Goal: Find specific page/section: Find specific page/section

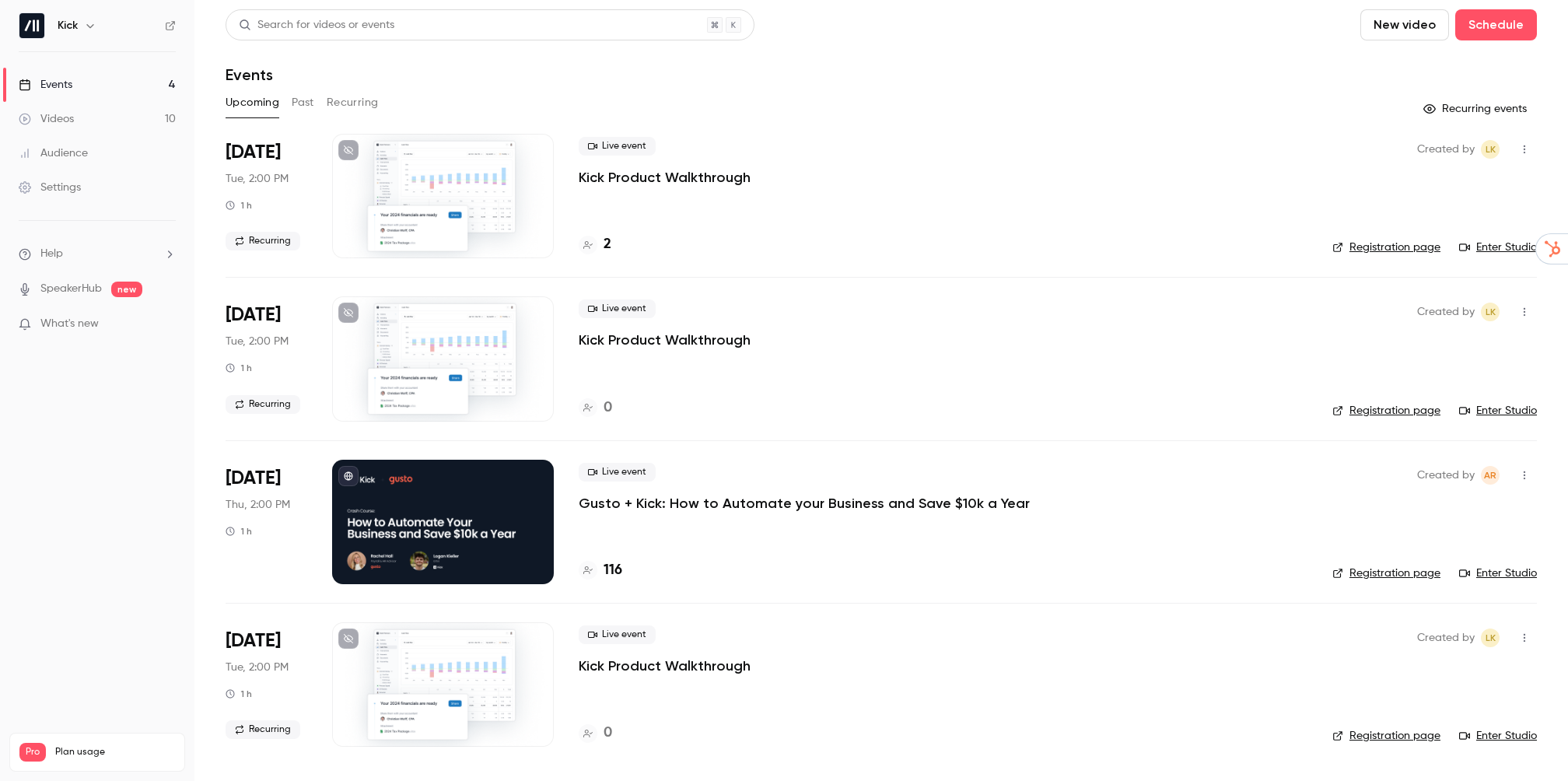
click at [605, 573] on h4 "116" at bounding box center [613, 571] width 19 height 21
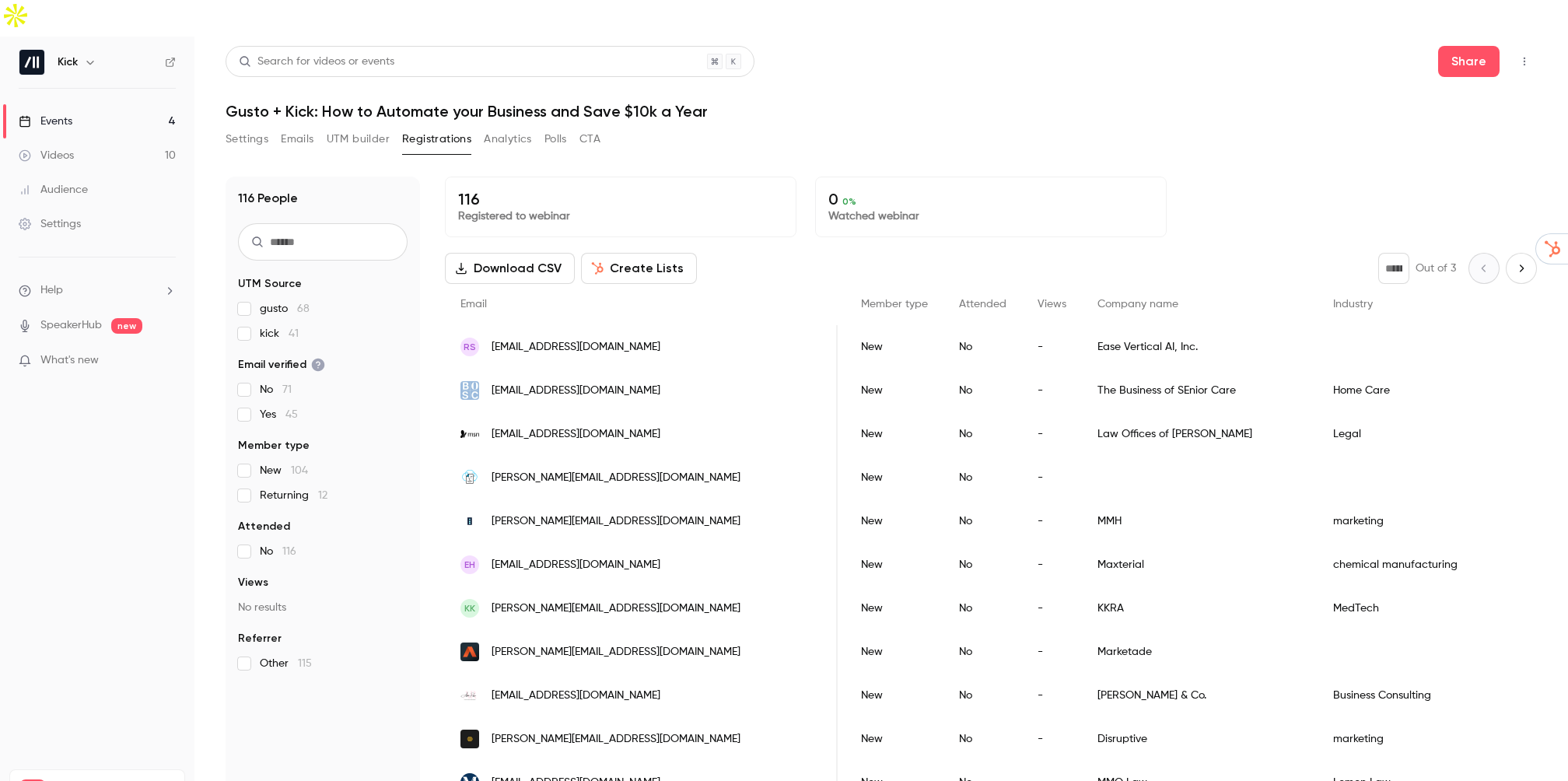
click at [270, 301] on span "gusto 68" at bounding box center [284, 309] width 50 height 16
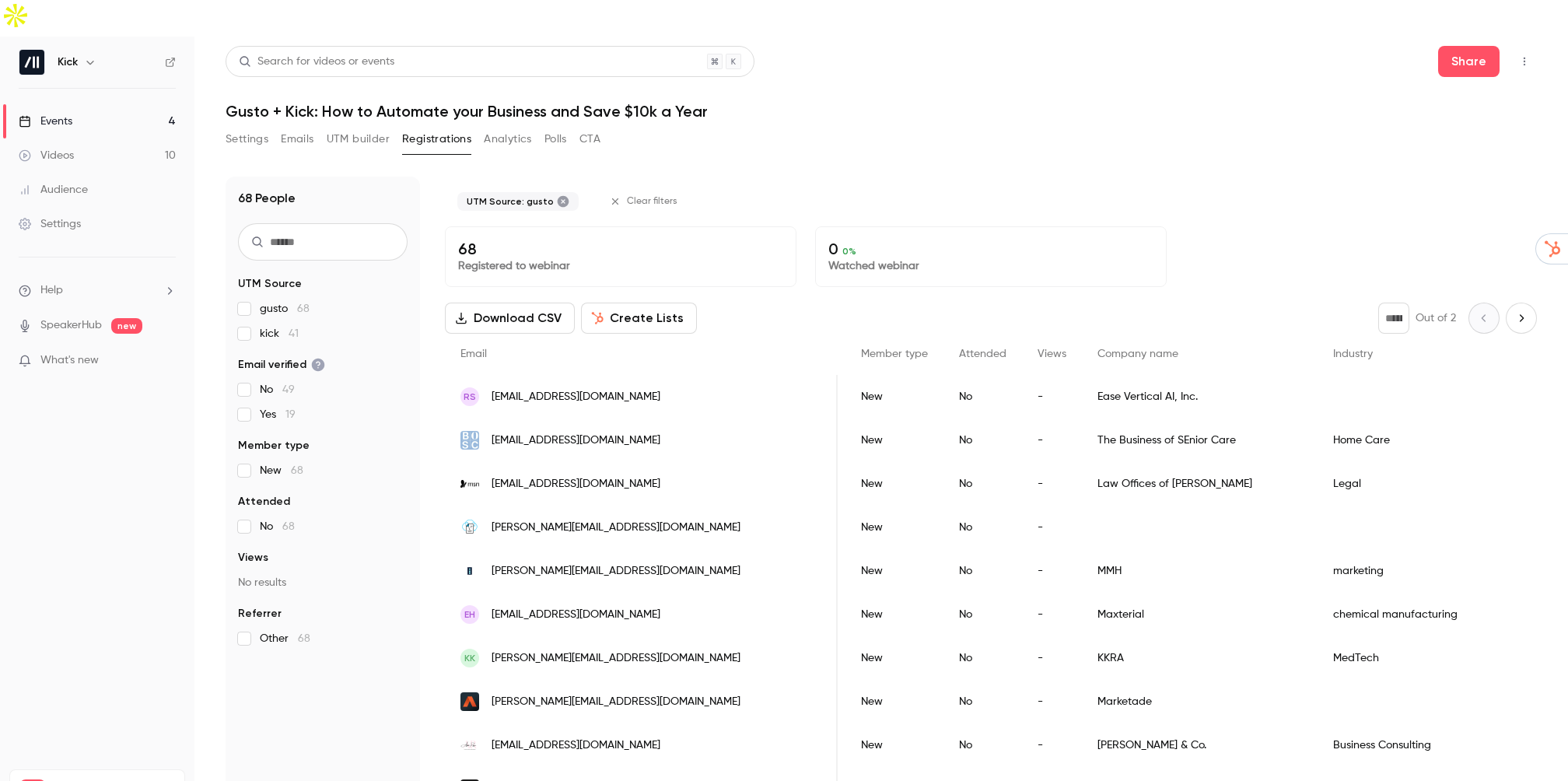
click at [270, 301] on span "gusto 68" at bounding box center [284, 309] width 50 height 16
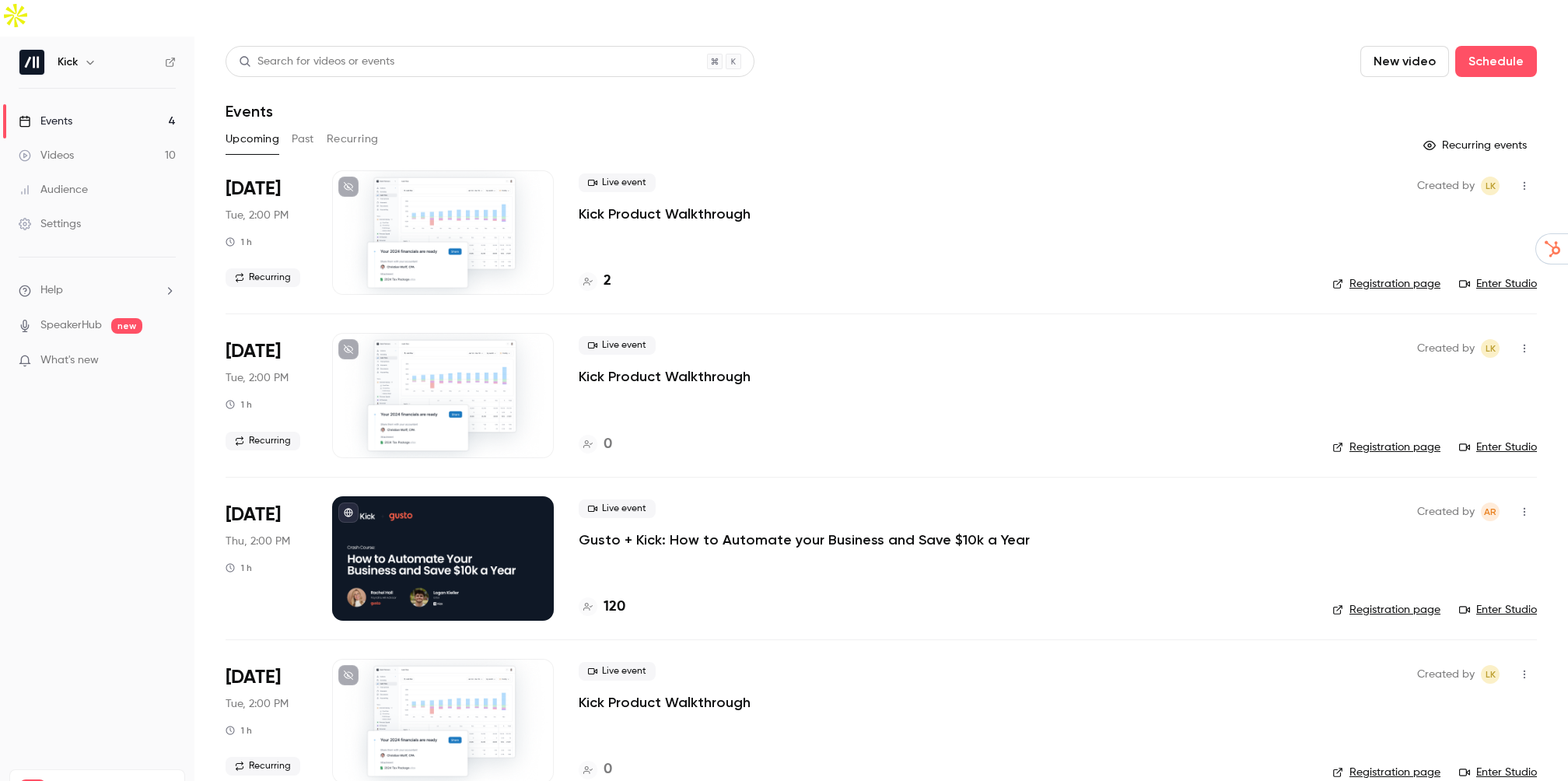
click at [613, 597] on h4 "120" at bounding box center [615, 607] width 22 height 21
click at [672, 500] on div "Live event Gusto + Kick: How to Automate your Business and Save $10k a Year" at bounding box center [942, 524] width 729 height 50
click at [671, 530] on p "Gusto + Kick: How to Automate your Business and Save $10k a Year" at bounding box center [804, 540] width 451 height 19
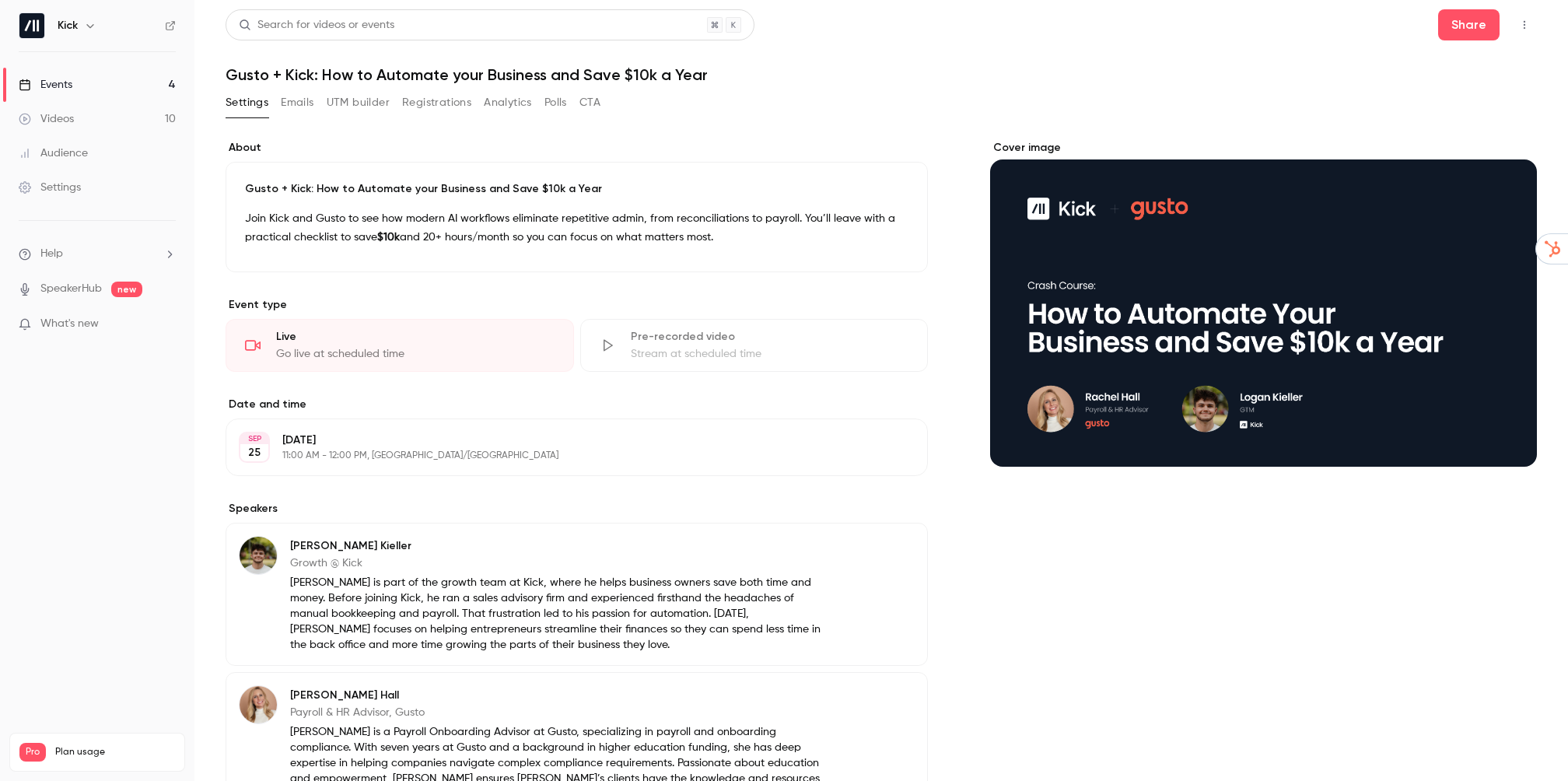
click at [105, 86] on link "Events 4" at bounding box center [97, 84] width 195 height 34
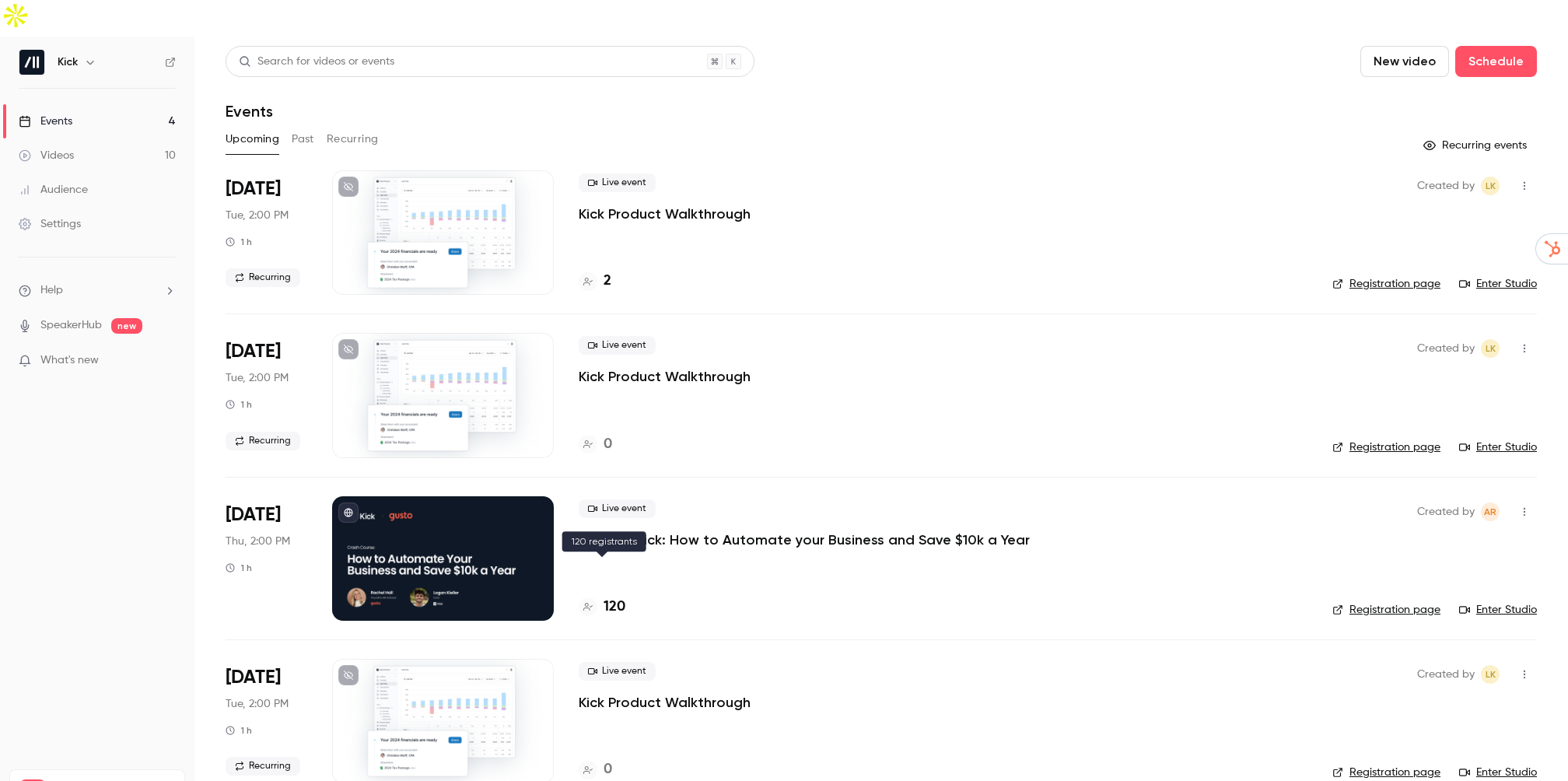
click at [607, 597] on h4 "120" at bounding box center [615, 607] width 22 height 21
